Goal: Transaction & Acquisition: Download file/media

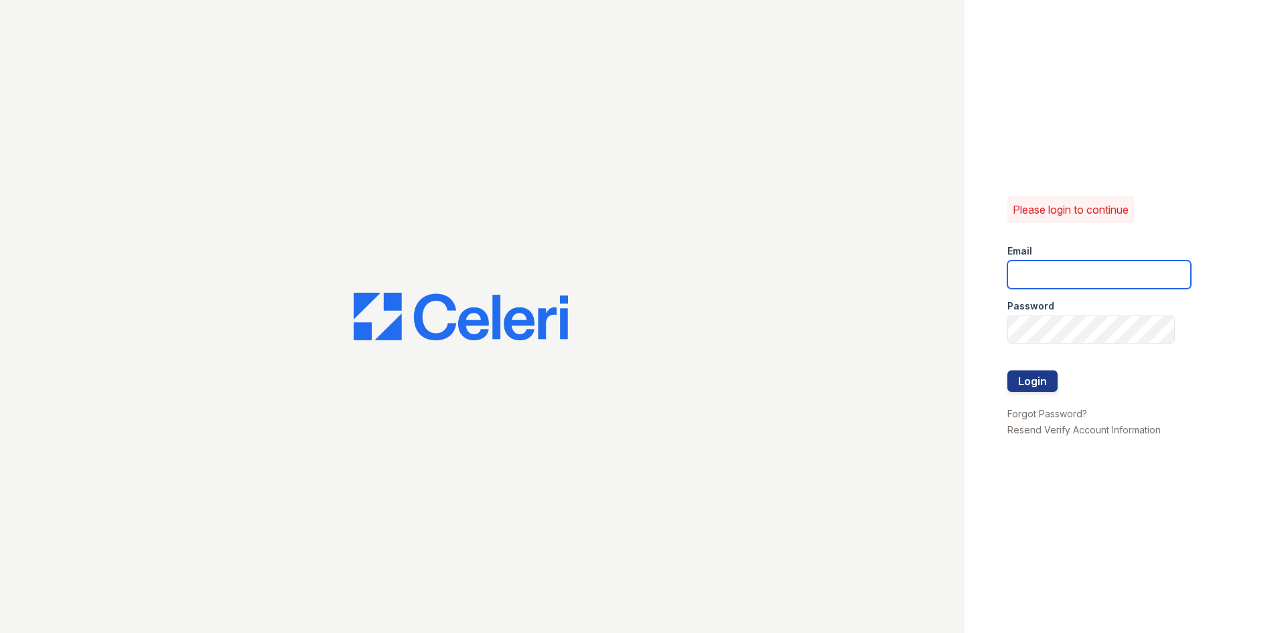
type input "[EMAIL_ADDRESS][DOMAIN_NAME]"
click at [1026, 366] on div at bounding box center [1100, 357] width 184 height 27
click at [1026, 376] on button "Login" at bounding box center [1033, 380] width 50 height 21
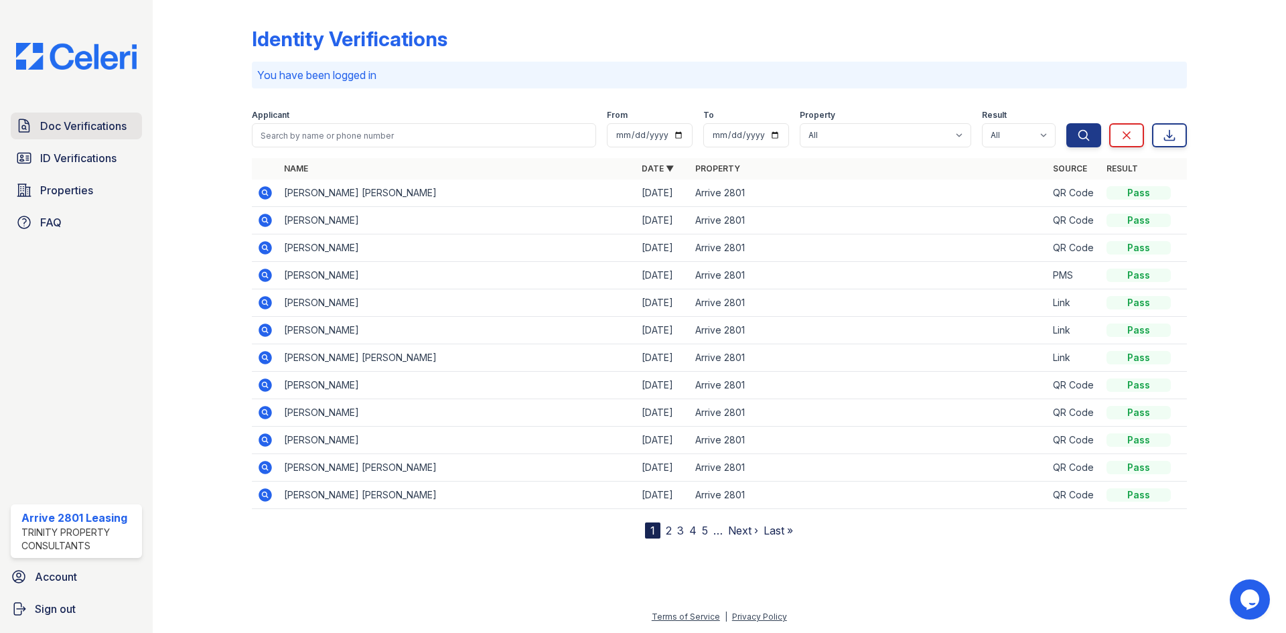
click at [79, 121] on span "Doc Verifications" at bounding box center [83, 126] width 86 height 16
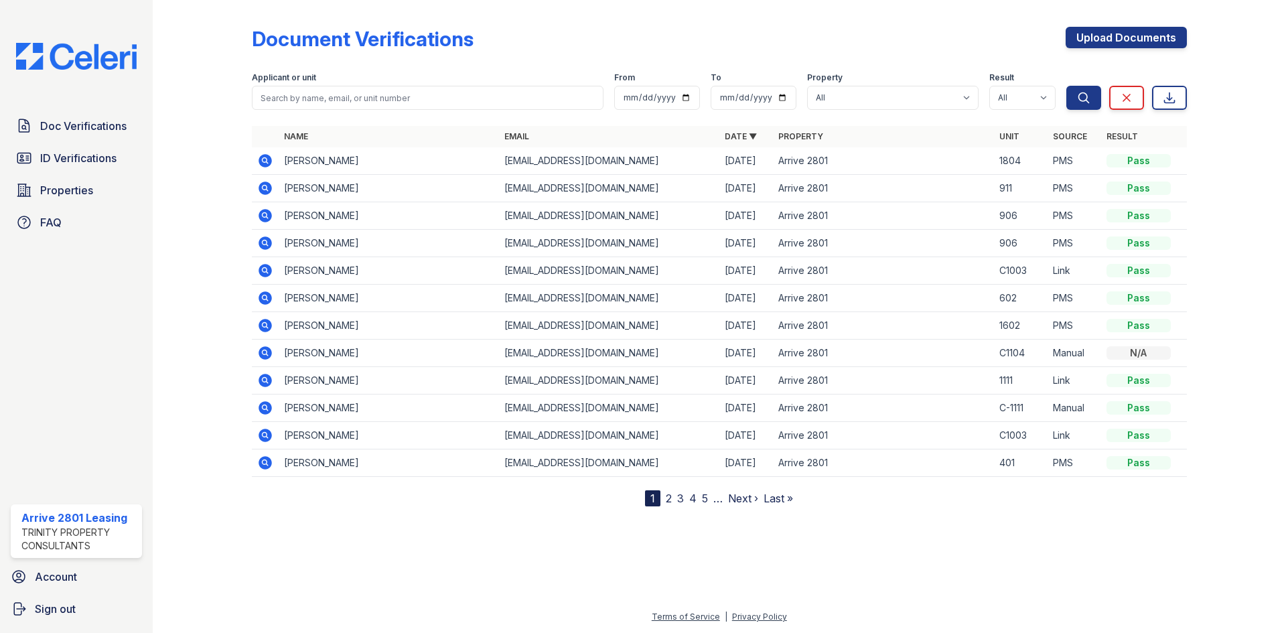
click at [270, 159] on icon at bounding box center [265, 160] width 13 height 13
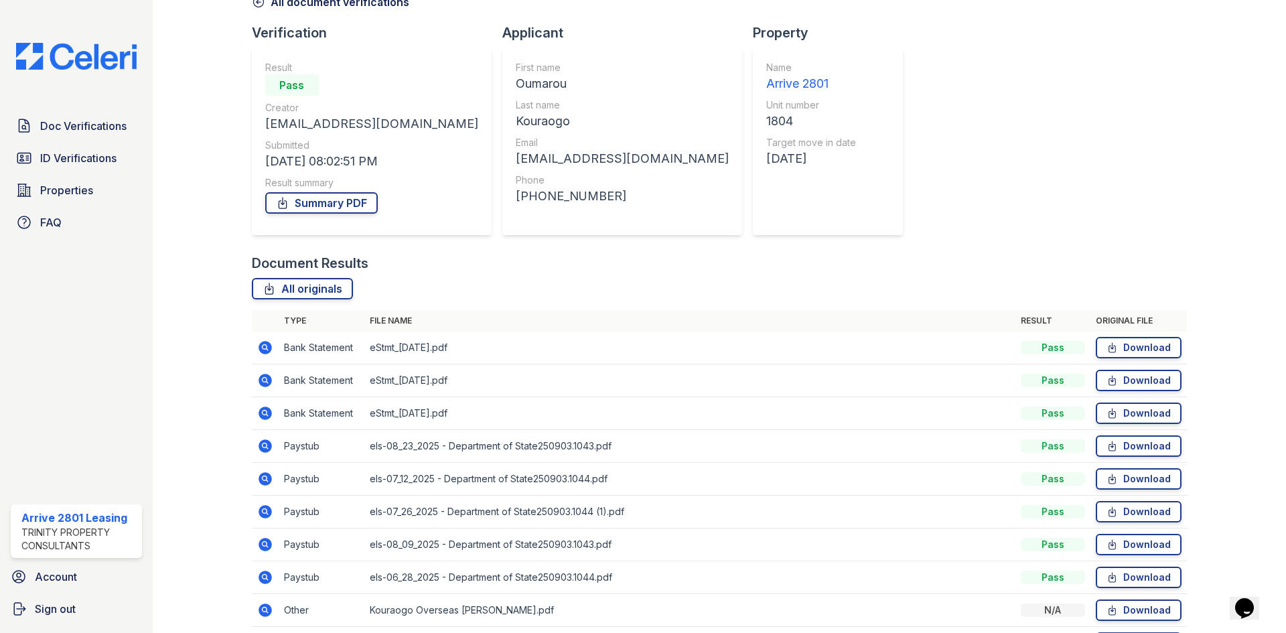
scroll to position [161, 0]
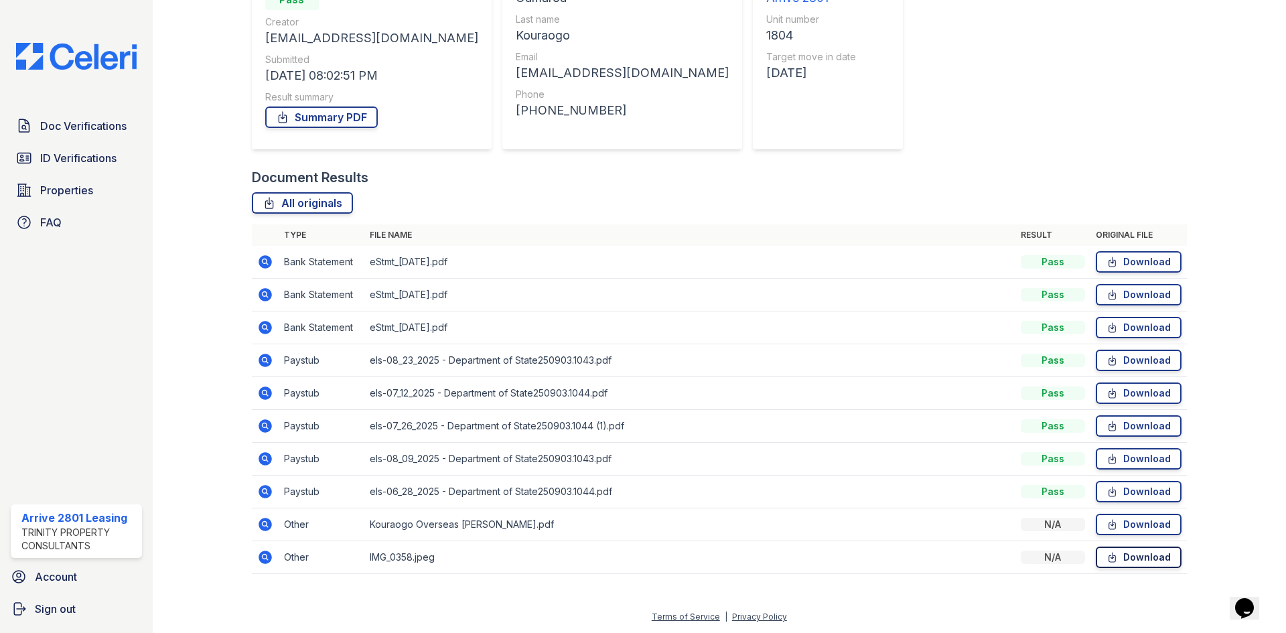
click at [1133, 563] on link "Download" at bounding box center [1139, 557] width 86 height 21
click at [1147, 549] on link "Download" at bounding box center [1139, 557] width 86 height 21
click at [1140, 522] on link "Download" at bounding box center [1139, 524] width 86 height 21
